Goal: Task Accomplishment & Management: Manage account settings

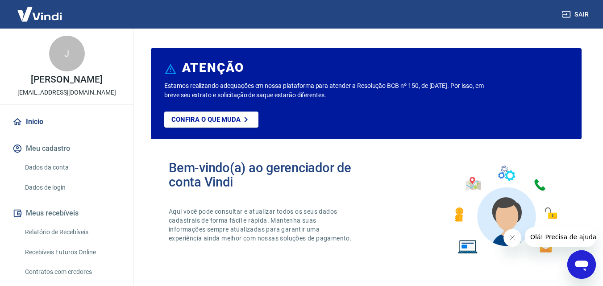
click at [78, 227] on link "Relatório de Recebíveis" at bounding box center [71, 232] width 101 height 18
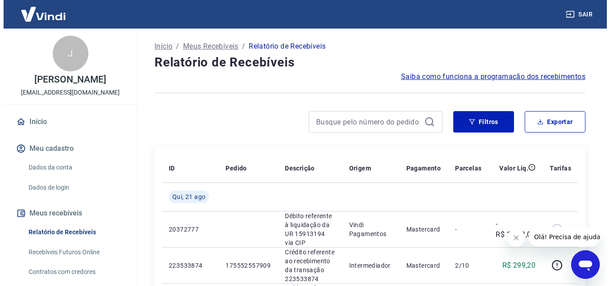
click at [518, 235] on icon "Fechar mensagem da empresa" at bounding box center [515, 237] width 7 height 7
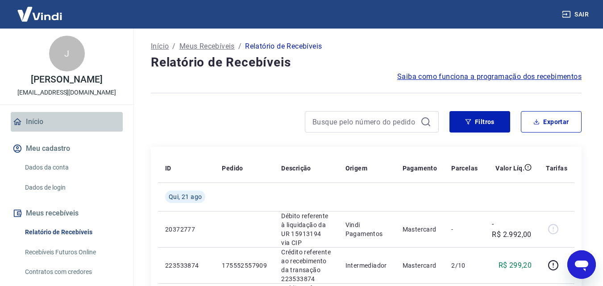
click at [85, 120] on link "Início" at bounding box center [67, 122] width 112 height 20
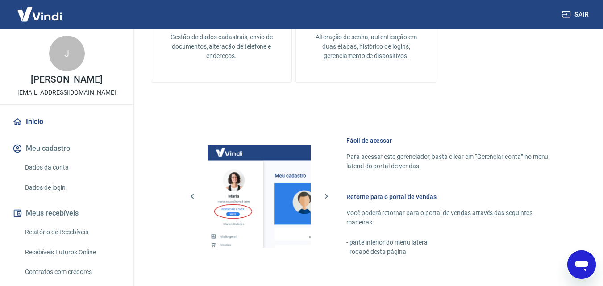
scroll to position [539, 0]
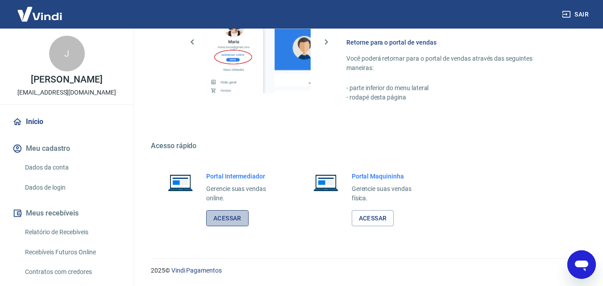
click at [243, 218] on link "Acessar" at bounding box center [227, 218] width 42 height 17
